Goal: Task Accomplishment & Management: Complete application form

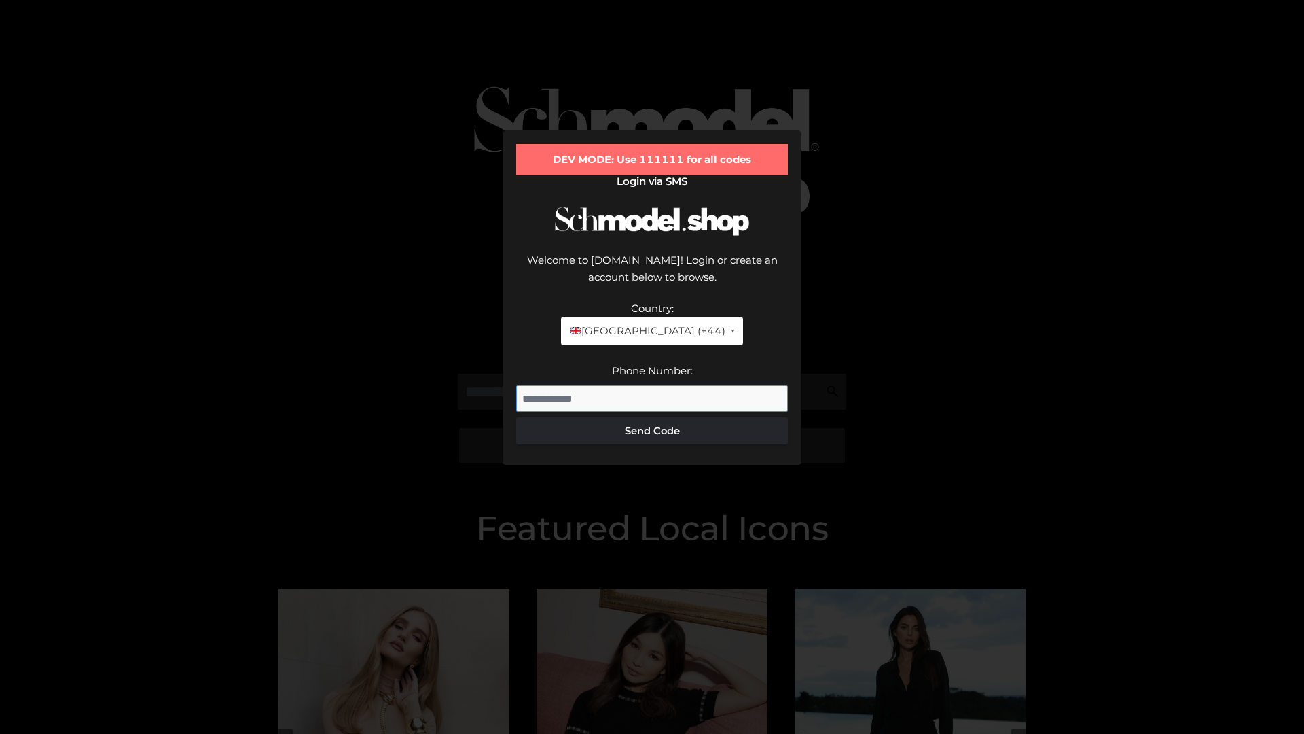
click at [652, 385] on input "Phone Number:" at bounding box center [652, 398] width 272 height 27
type input "**********"
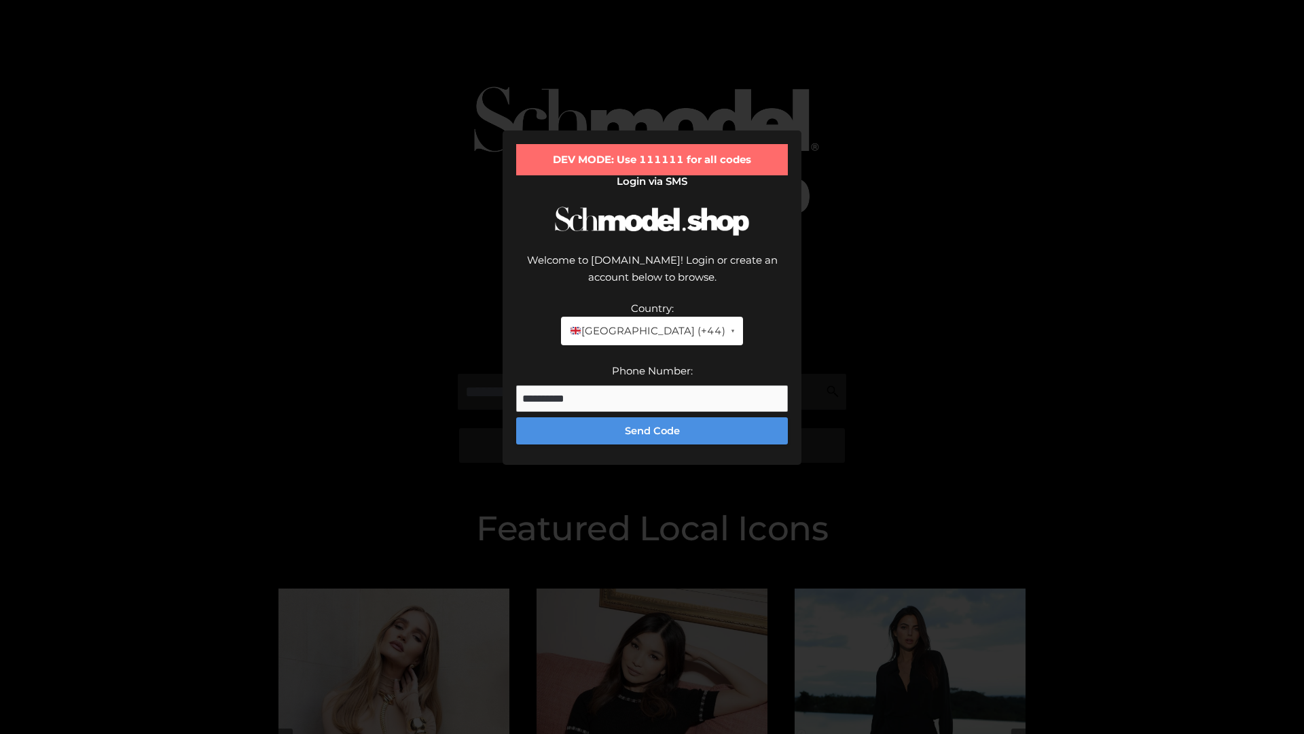
click at [652, 417] on button "Send Code" at bounding box center [652, 430] width 272 height 27
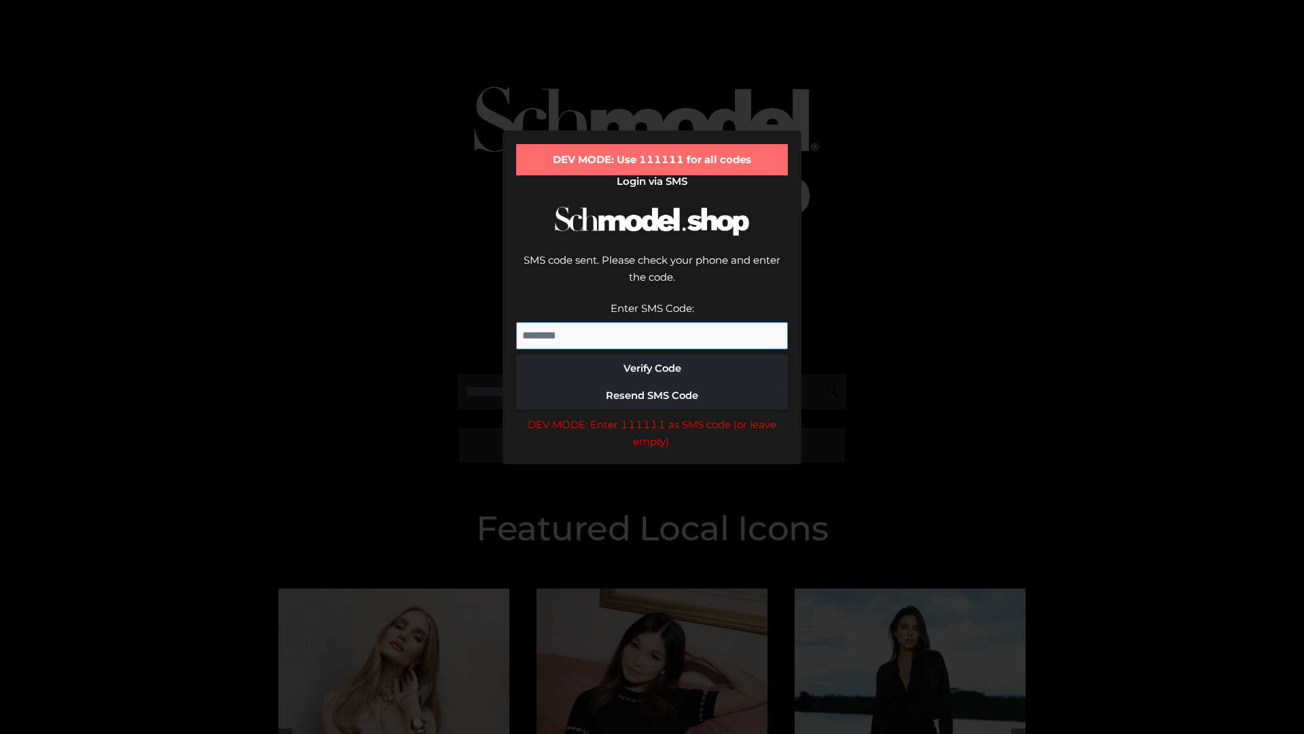
click at [652, 322] on input "Enter SMS Code:" at bounding box center [652, 335] width 272 height 27
type input "******"
click at [652, 355] on button "Verify Code" at bounding box center [652, 368] width 272 height 27
click at [652, 416] on div "DEV MODE: Enter 111111 as SMS code (or leave empty)." at bounding box center [652, 433] width 272 height 35
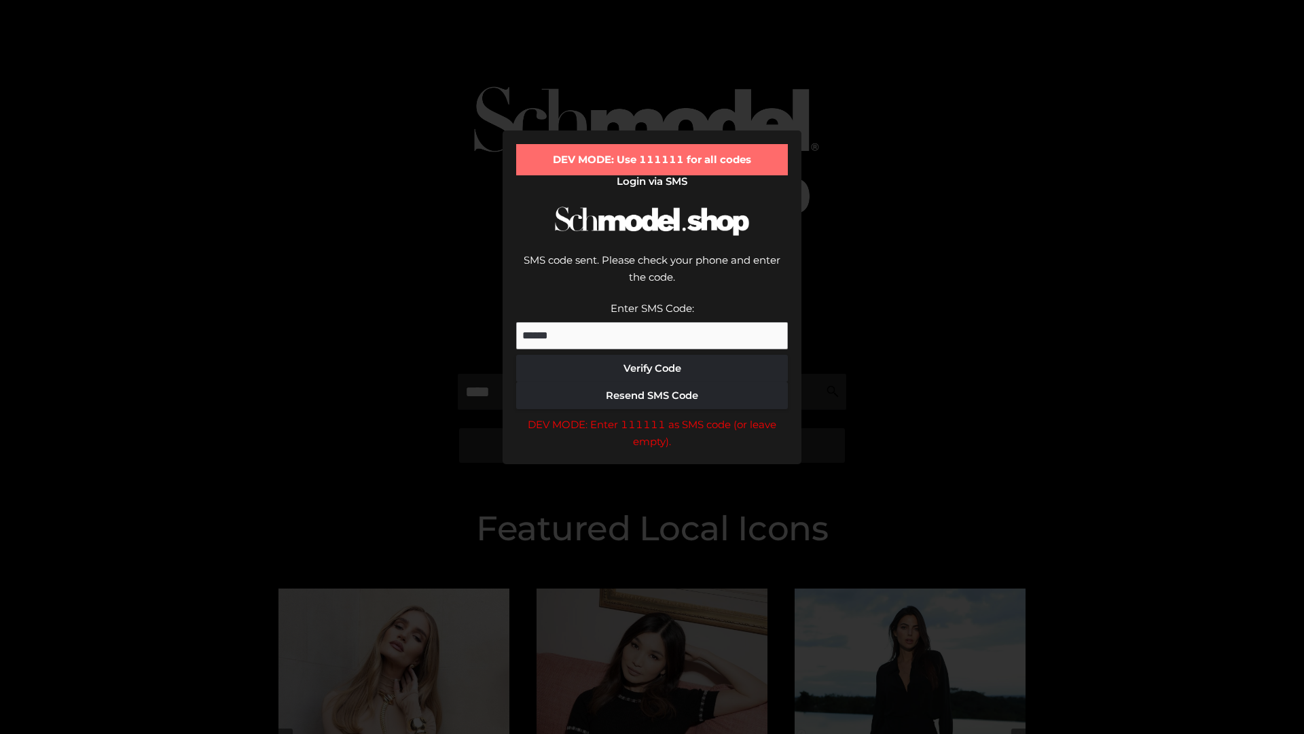
click at [652, 416] on div "DEV MODE: Enter 111111 as SMS code (or leave empty)." at bounding box center [652, 433] width 272 height 35
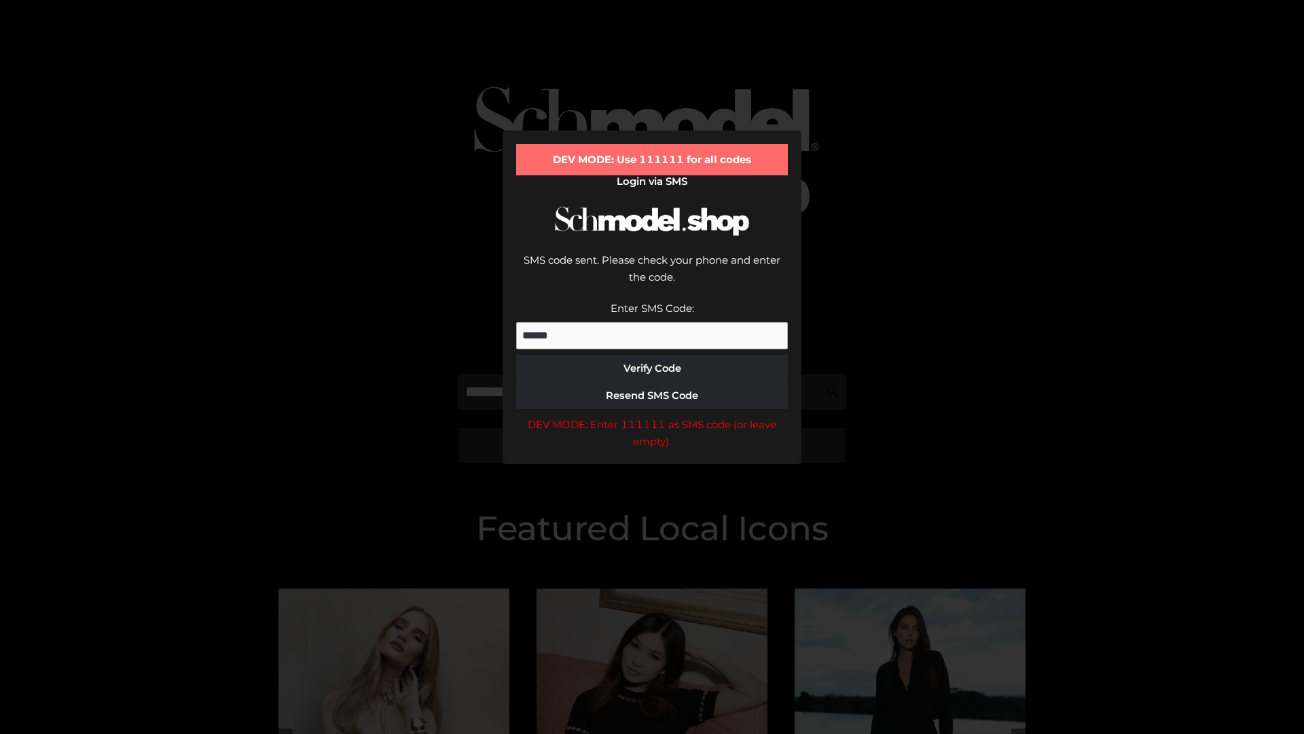
click at [652, 416] on div "DEV MODE: Enter 111111 as SMS code (or leave empty)." at bounding box center [652, 433] width 272 height 35
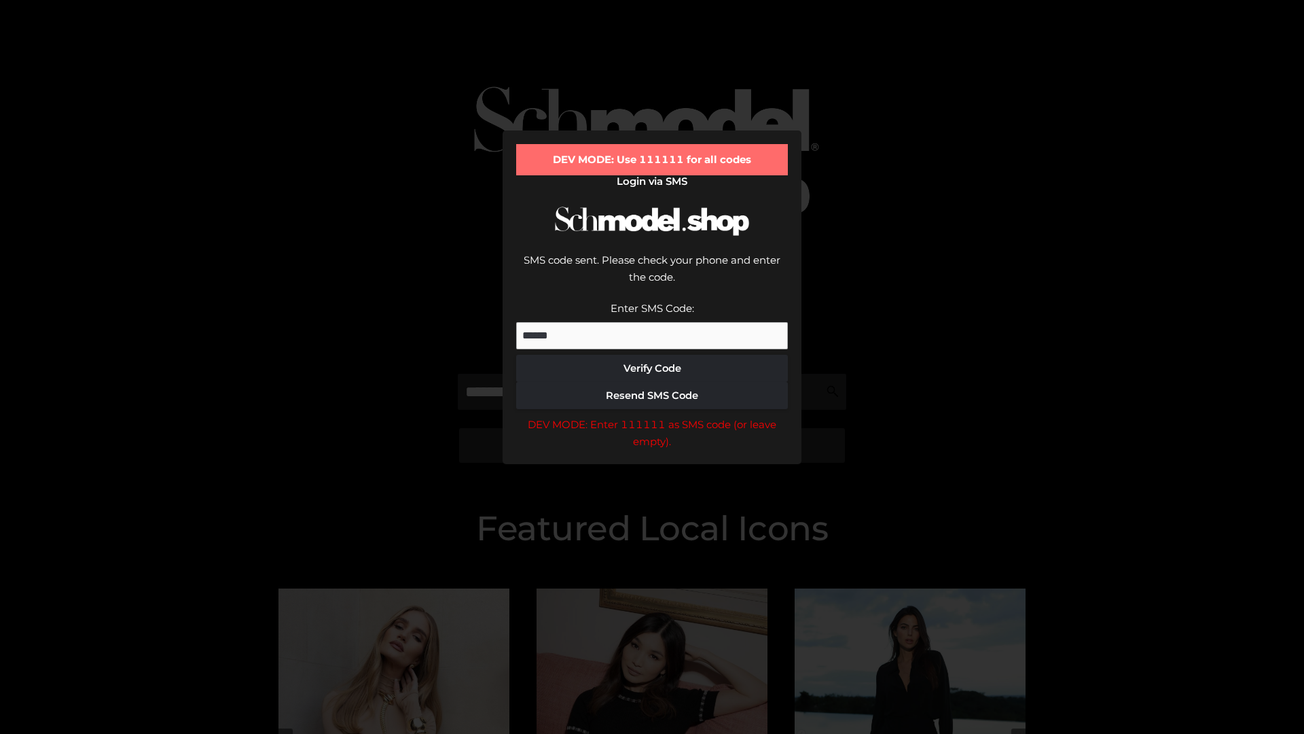
click at [652, 416] on div "DEV MODE: Enter 111111 as SMS code (or leave empty)." at bounding box center [652, 433] width 272 height 35
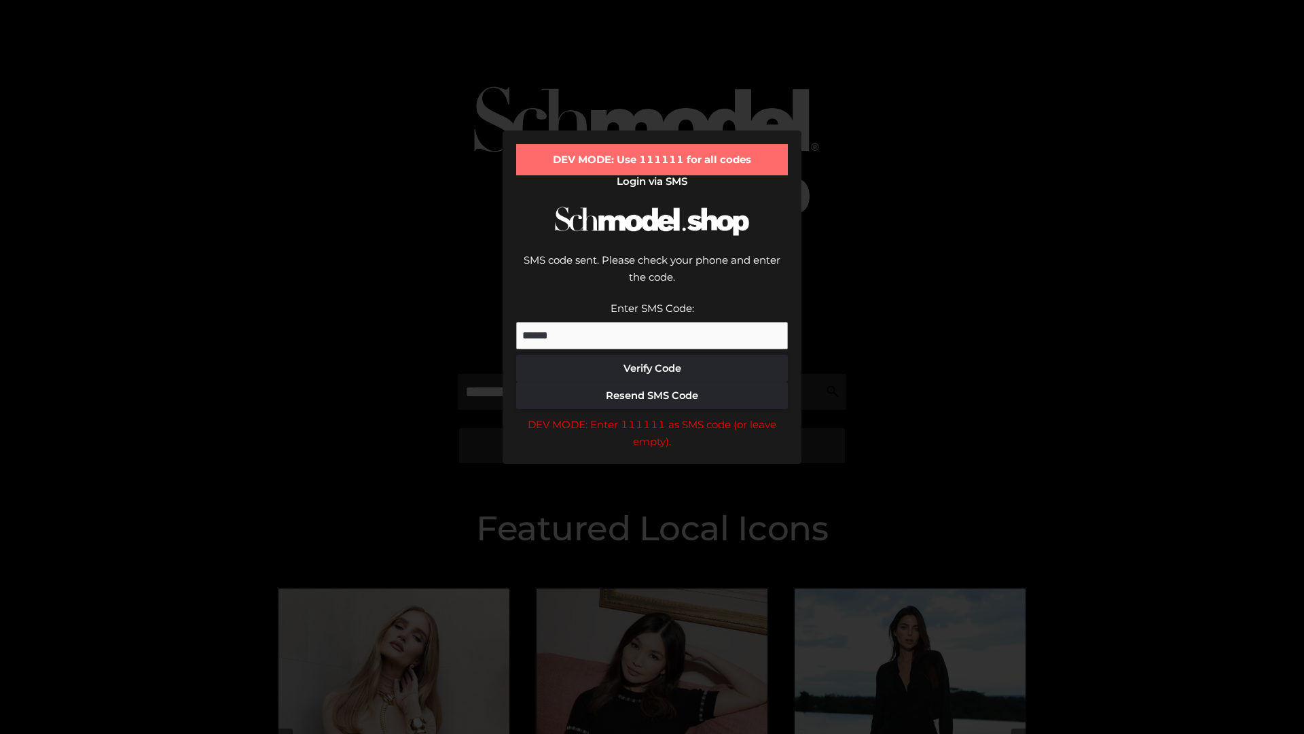
click at [652, 416] on div "DEV MODE: Enter 111111 as SMS code (or leave empty)." at bounding box center [652, 433] width 272 height 35
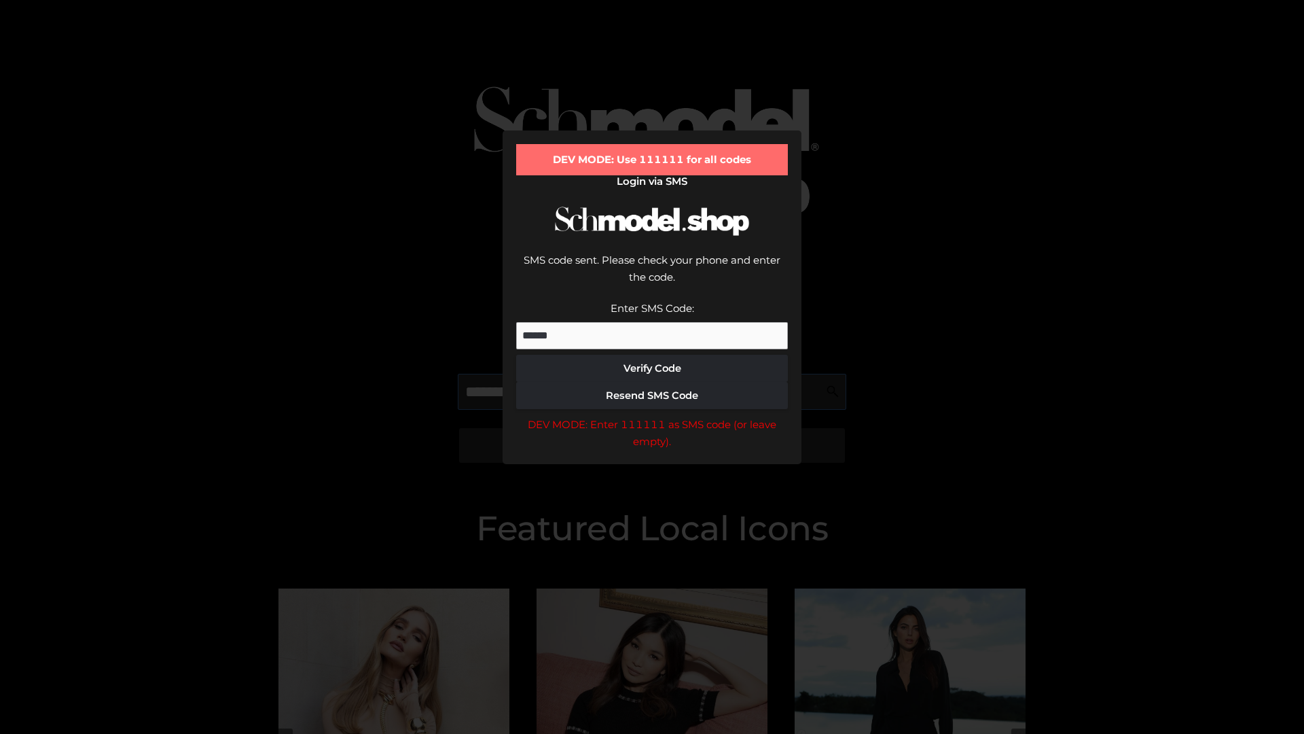
scroll to position [0, 1]
click at [652, 416] on div "DEV MODE: Enter 111111 as SMS code (or leave empty)." at bounding box center [652, 433] width 272 height 35
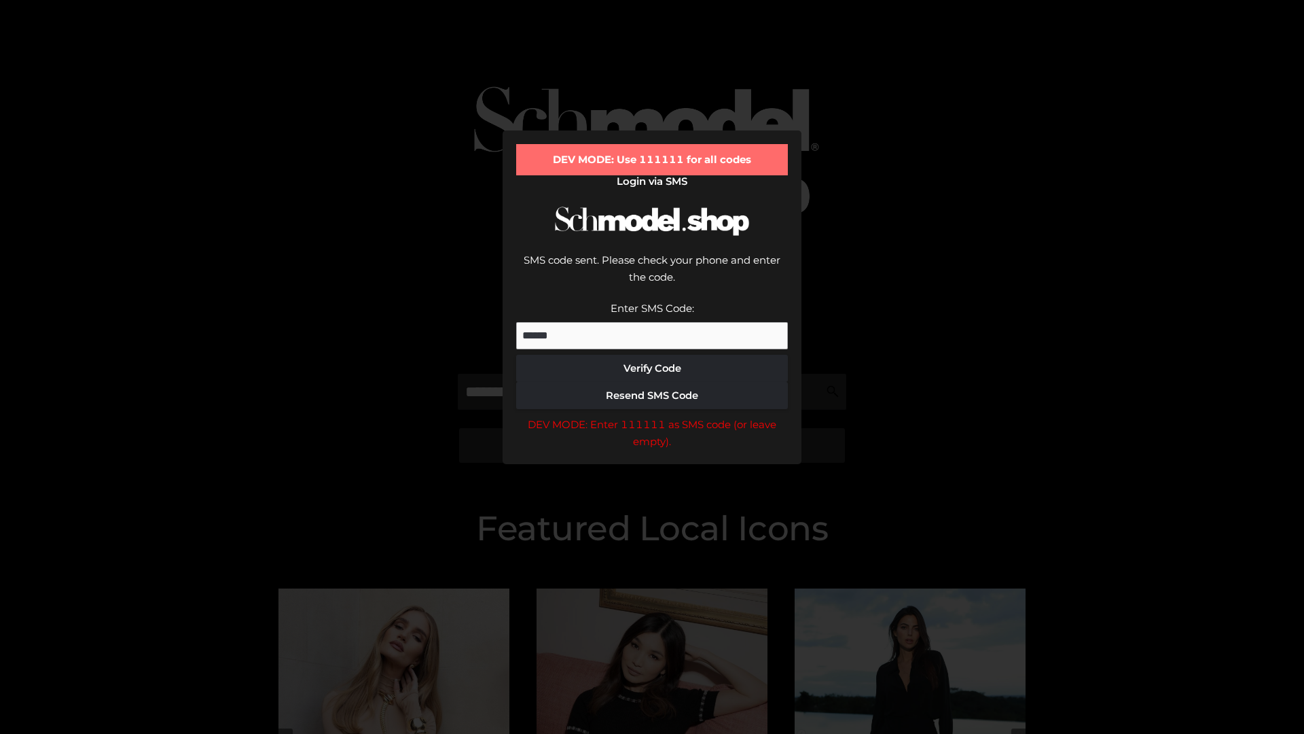
click at [652, 416] on div "DEV MODE: Enter 111111 as SMS code (or leave empty)." at bounding box center [652, 433] width 272 height 35
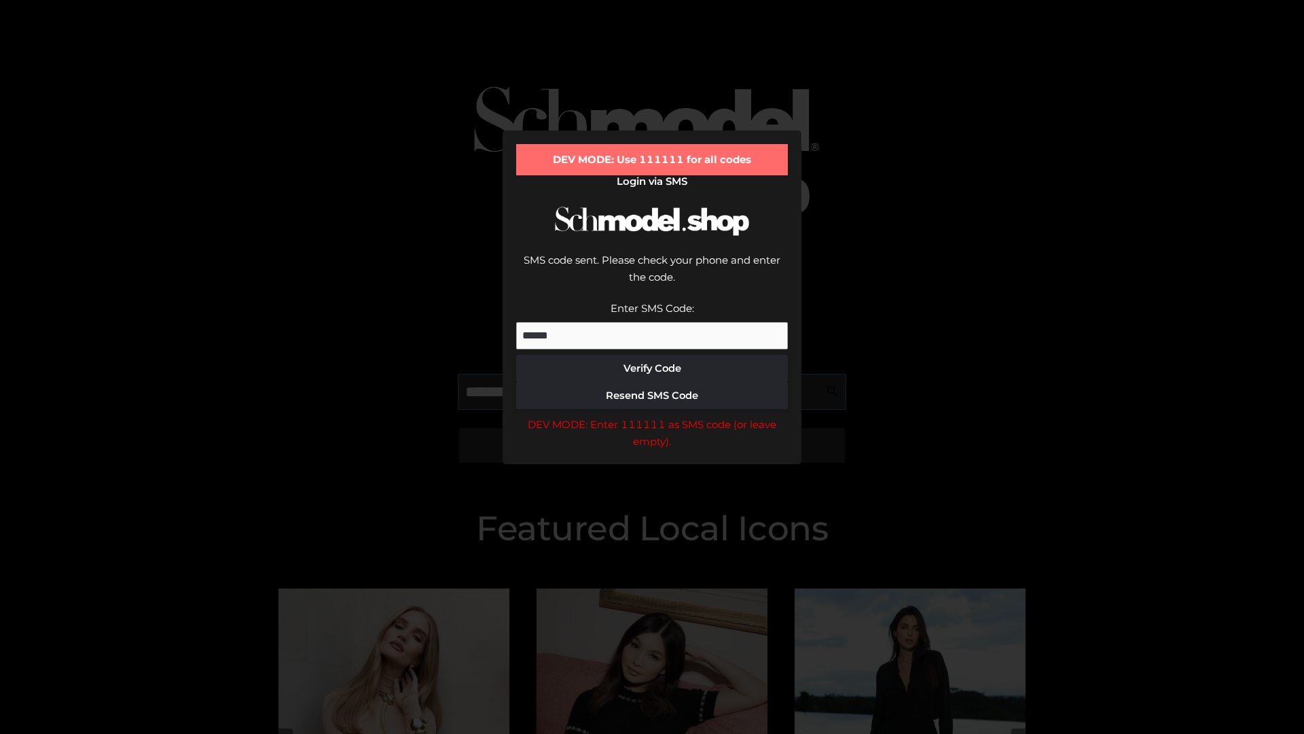
scroll to position [0, 83]
click at [652, 416] on div "DEV MODE: Enter 111111 as SMS code (or leave empty)." at bounding box center [652, 433] width 272 height 35
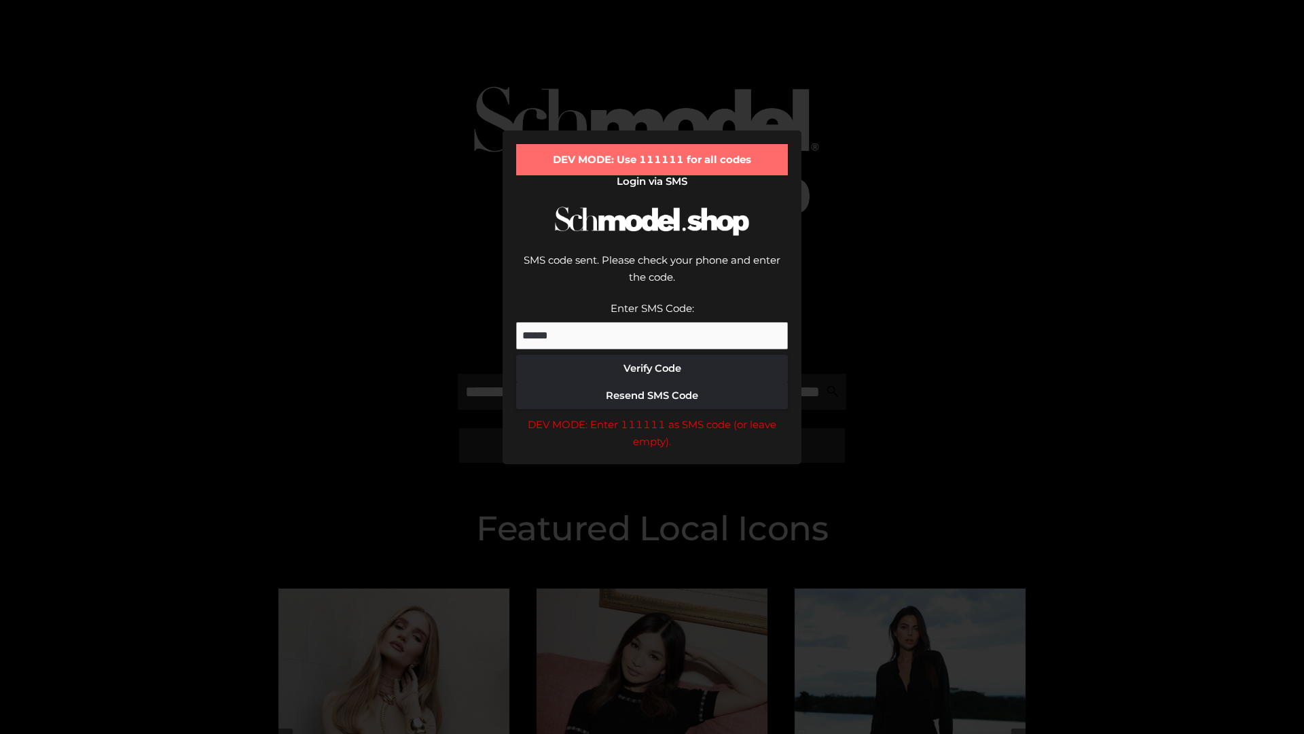
click at [652, 416] on div "DEV MODE: Enter 111111 as SMS code (or leave empty)." at bounding box center [652, 433] width 272 height 35
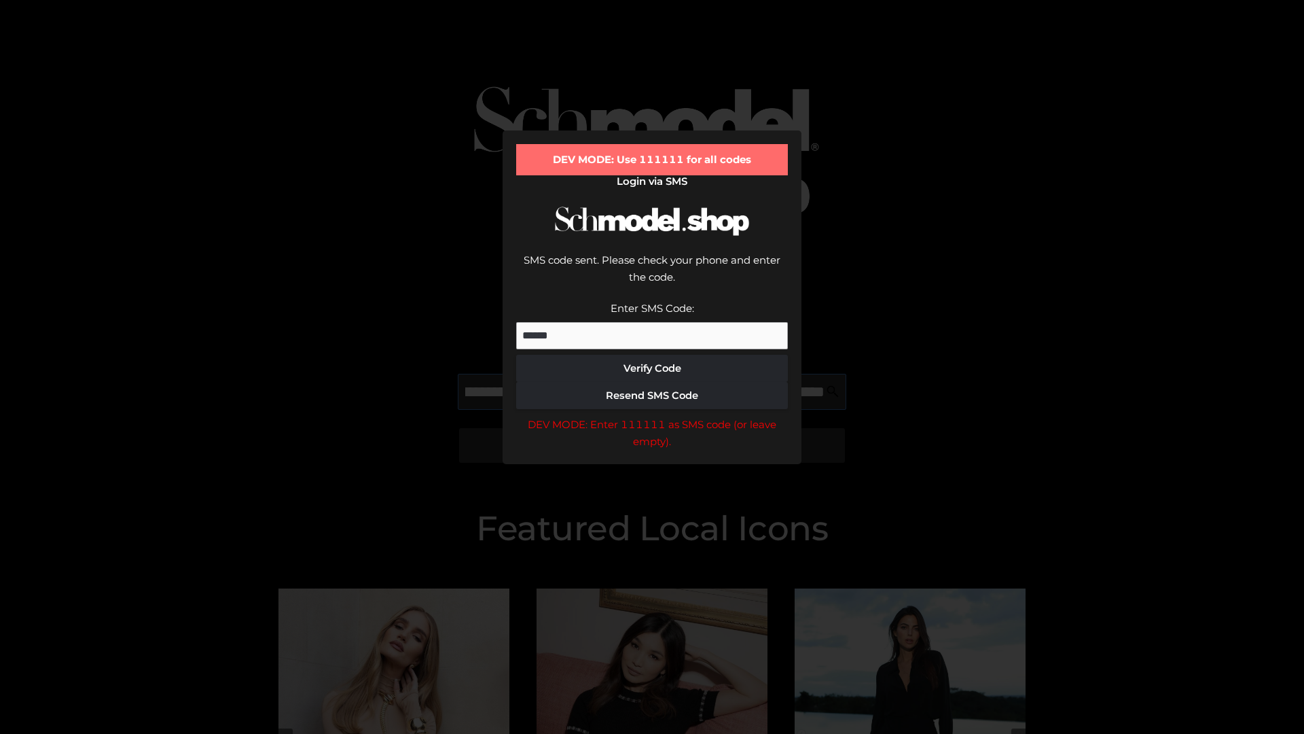
scroll to position [0, 168]
click at [652, 416] on div "DEV MODE: Enter 111111 as SMS code (or leave empty)." at bounding box center [652, 433] width 272 height 35
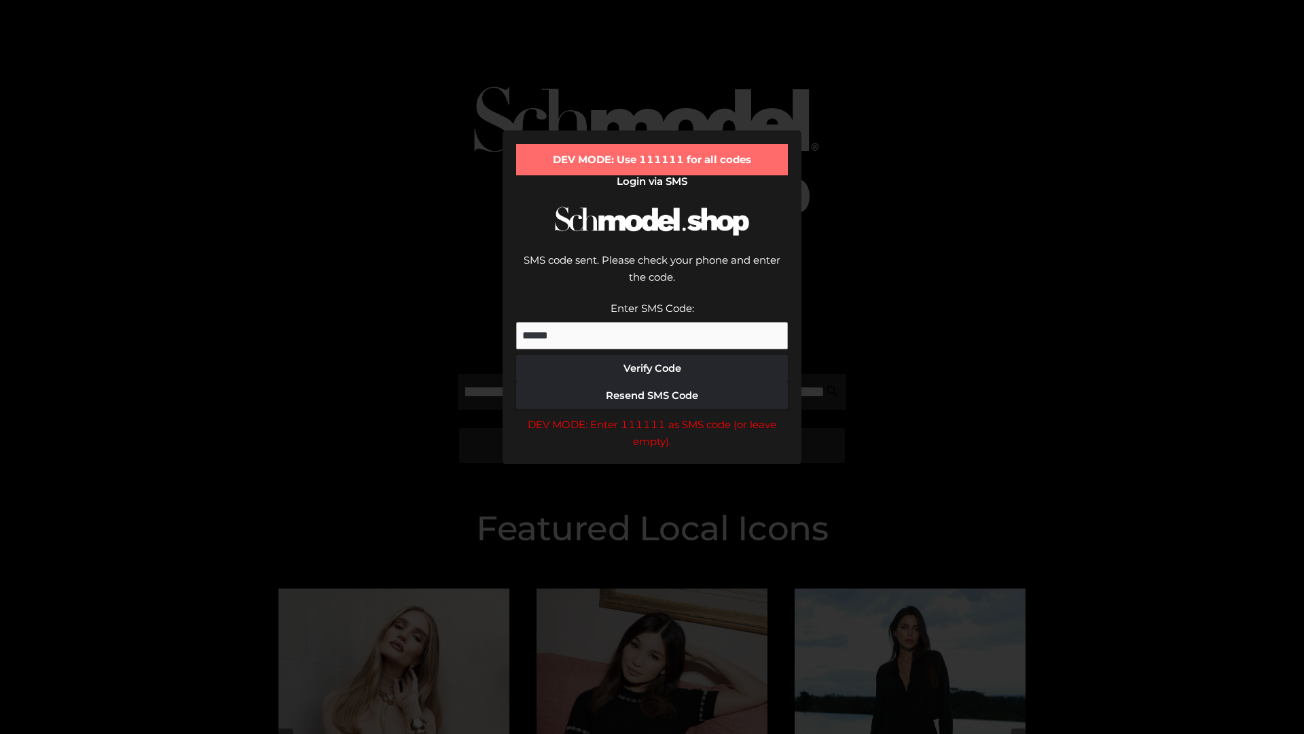
click at [652, 416] on div "DEV MODE: Enter 111111 as SMS code (or leave empty)." at bounding box center [652, 433] width 272 height 35
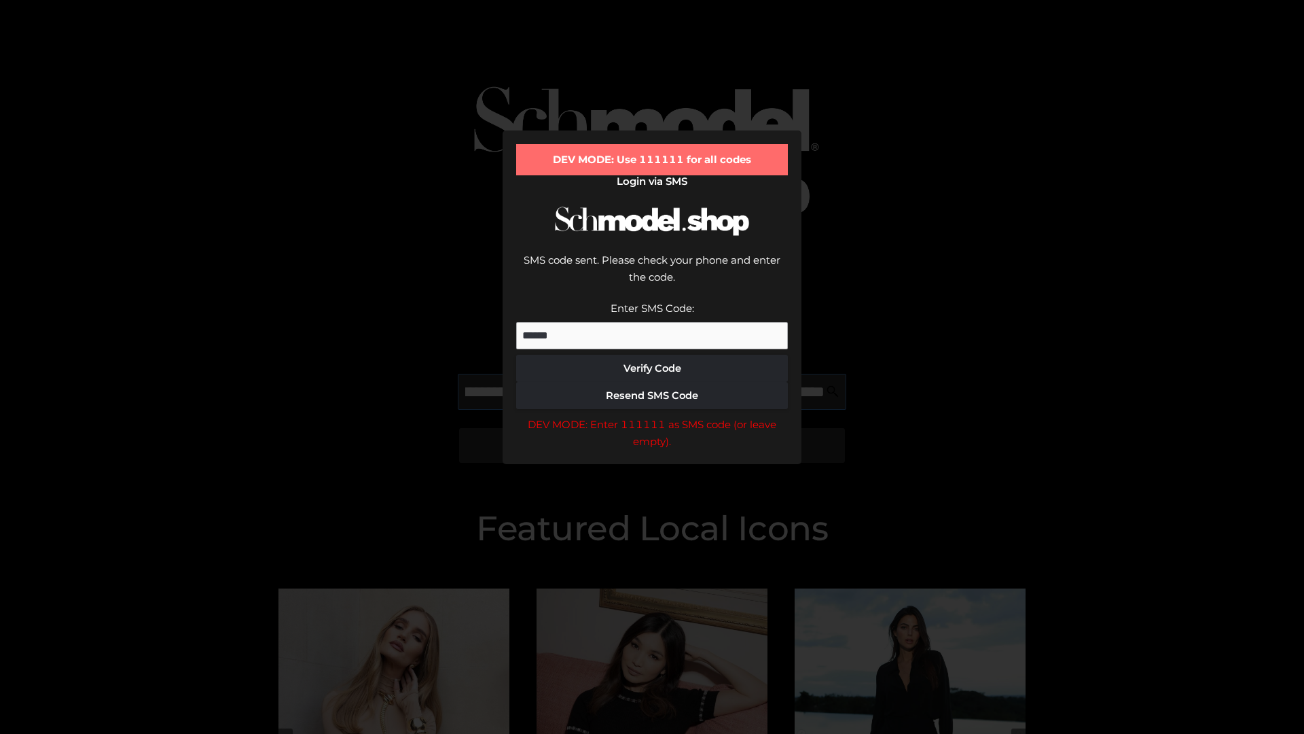
scroll to position [0, 247]
click at [652, 416] on div "DEV MODE: Enter 111111 as SMS code (or leave empty)." at bounding box center [652, 433] width 272 height 35
type input "**********"
